Goal: Information Seeking & Learning: Check status

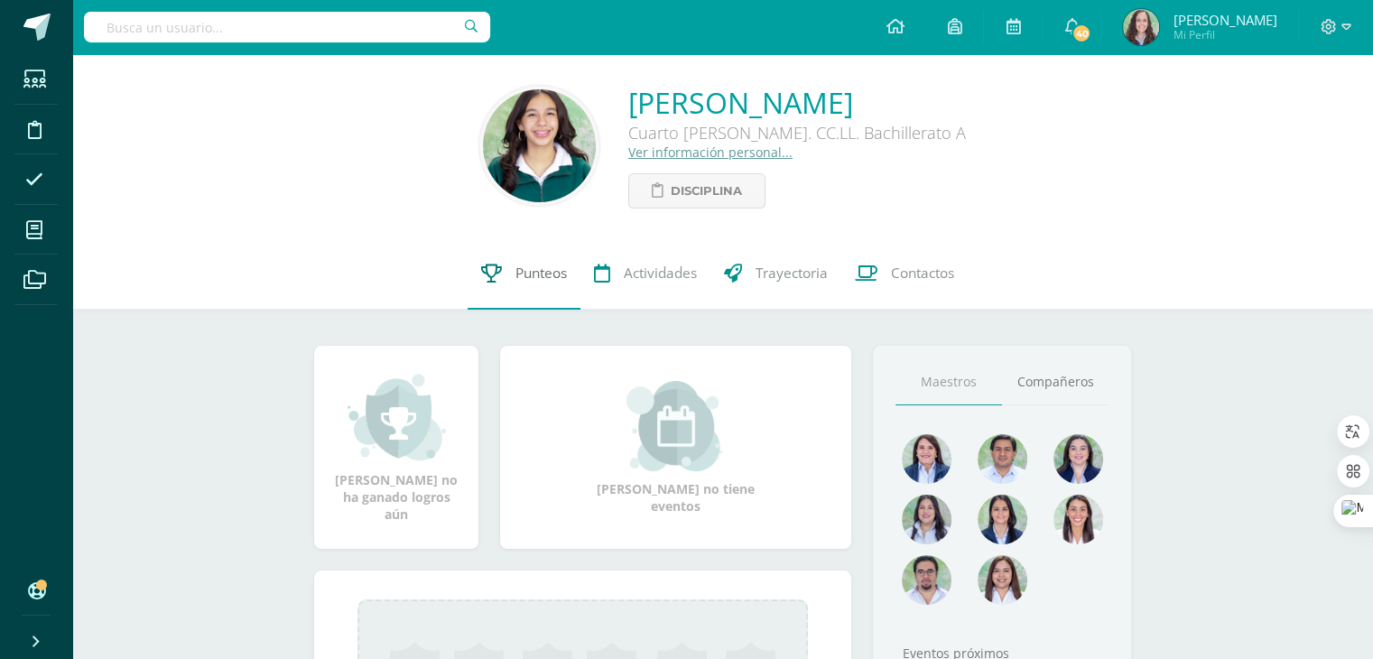
click at [548, 292] on link "Punteos" at bounding box center [523, 273] width 113 height 72
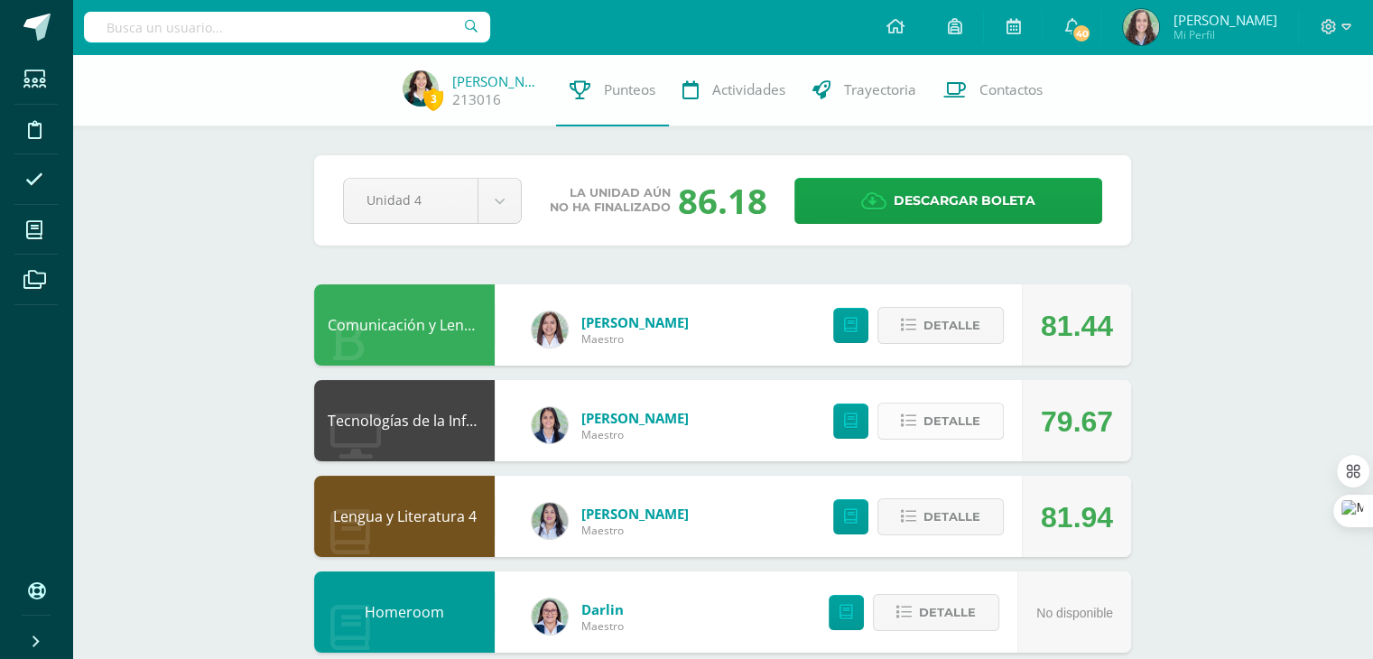
click at [948, 433] on span "Detalle" at bounding box center [951, 420] width 57 height 33
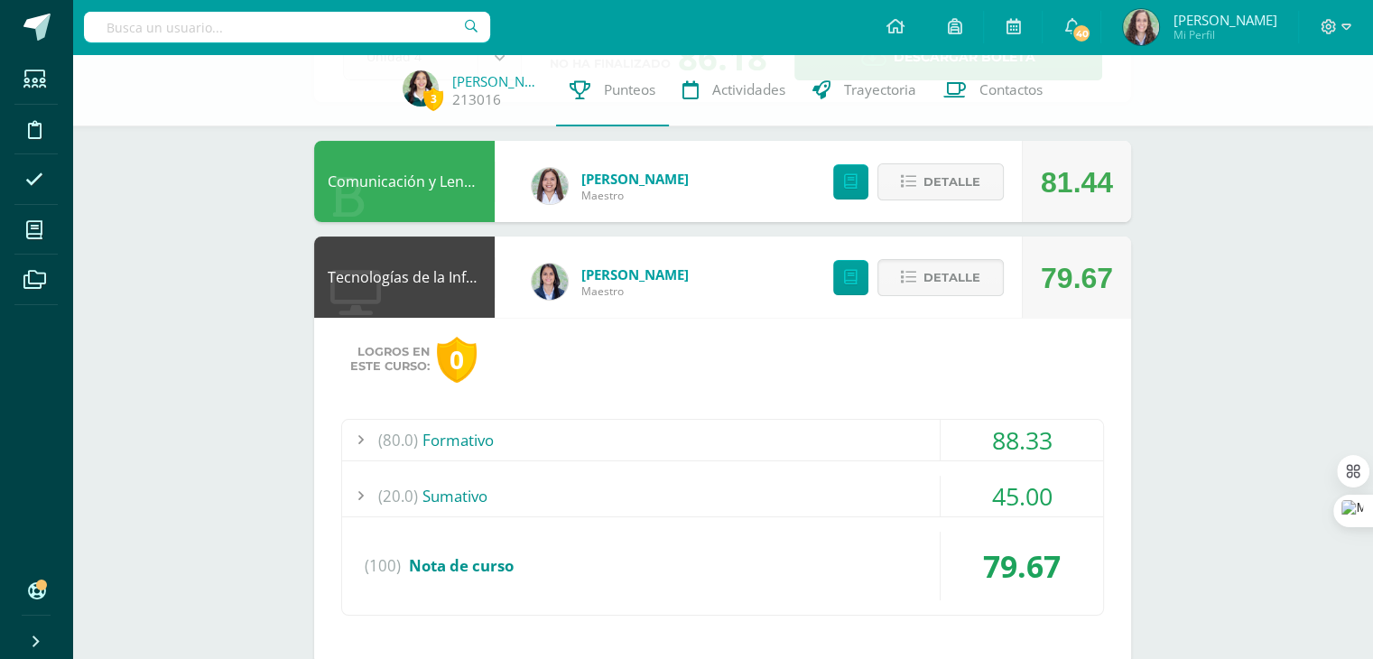
scroll to position [146, 0]
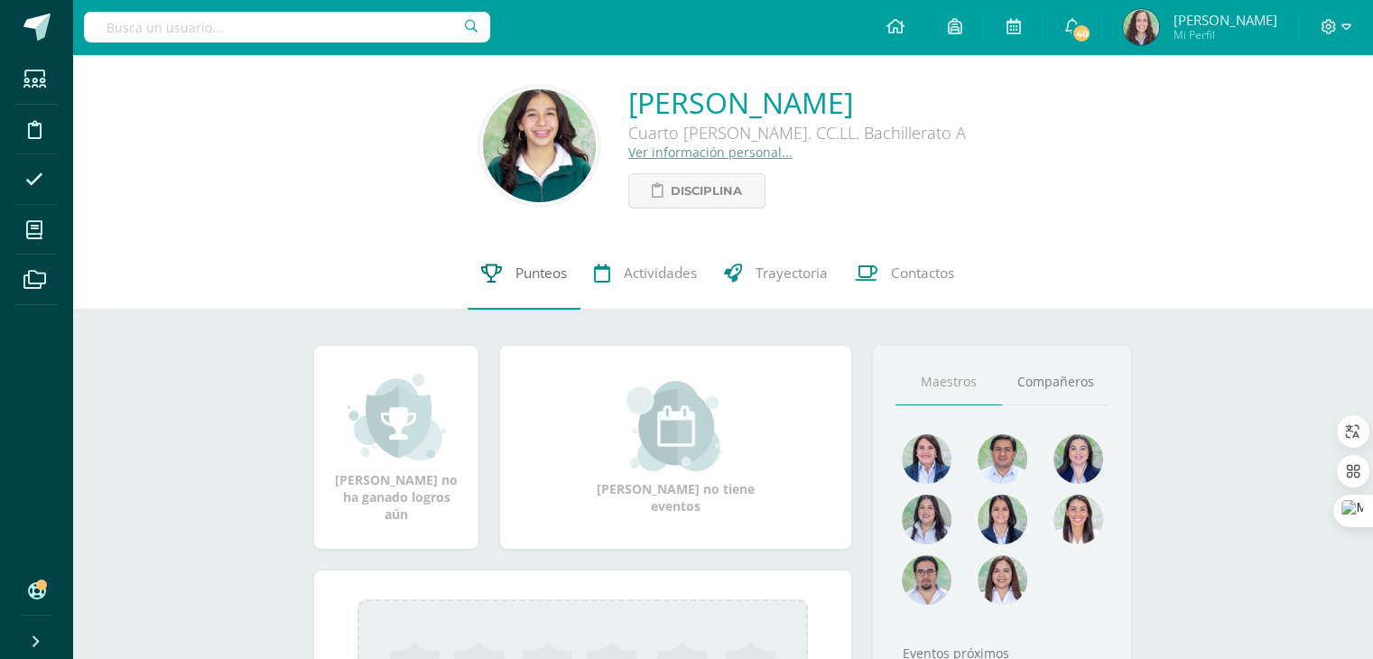
click at [525, 293] on link "Punteos" at bounding box center [523, 273] width 113 height 72
